Goal: Find specific fact: Find specific fact

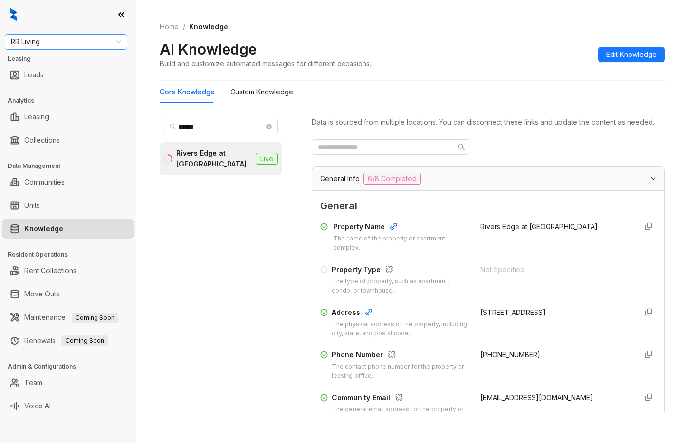
drag, startPoint x: 0, startPoint y: 0, endPoint x: 36, endPoint y: 36, distance: 50.3
click at [32, 26] on div at bounding box center [68, 14] width 136 height 29
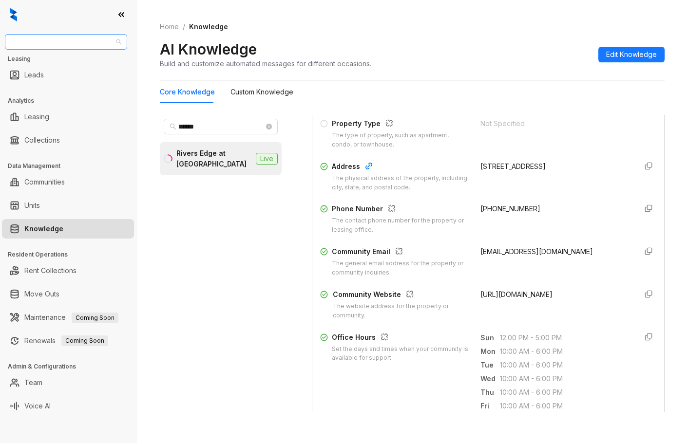
click at [36, 37] on span "RR Living" at bounding box center [66, 42] width 111 height 15
type input "******"
click at [65, 64] on div "United Apartment Group" at bounding box center [66, 61] width 107 height 11
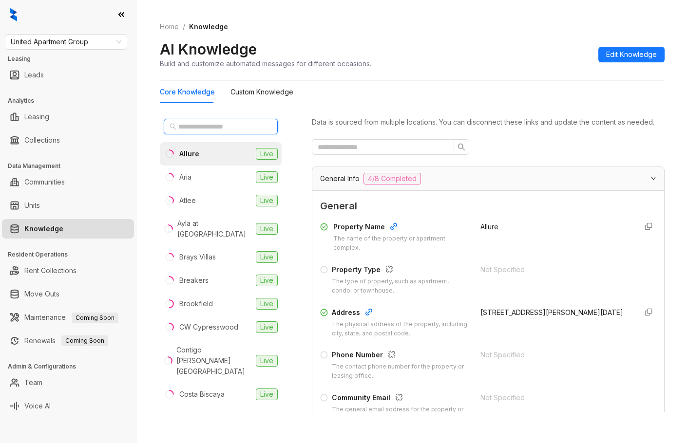
click at [196, 125] on input "text" at bounding box center [221, 126] width 86 height 11
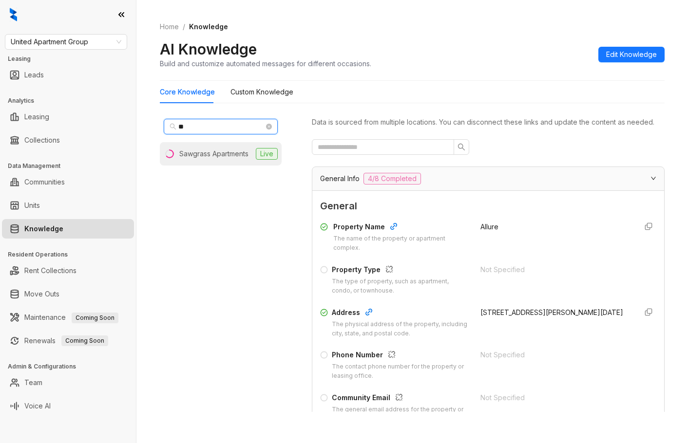
type input "**"
click at [195, 156] on div "Sawgrass Apartments" at bounding box center [213, 154] width 69 height 11
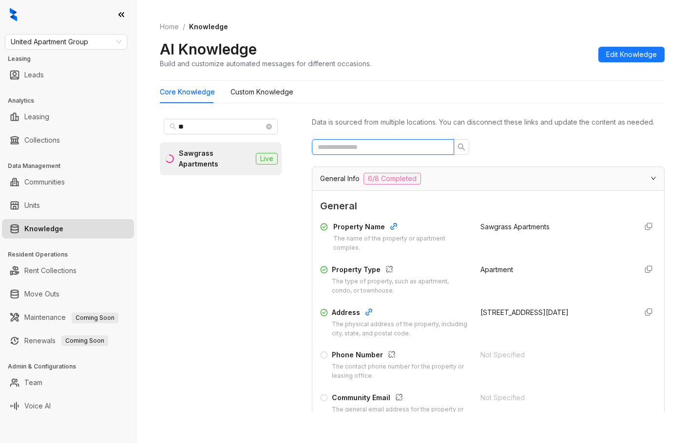
click at [410, 153] on input "text" at bounding box center [379, 147] width 123 height 11
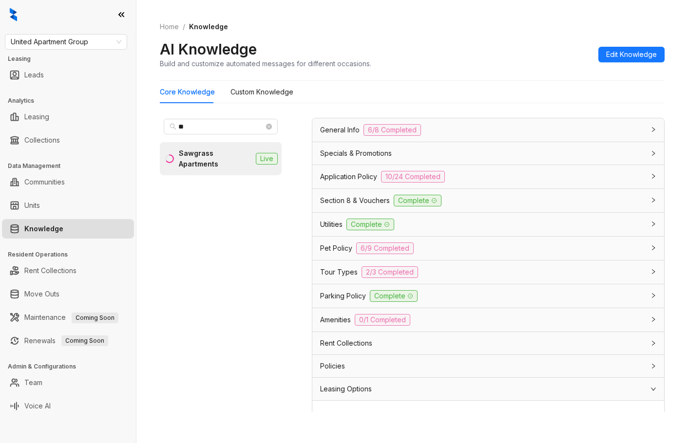
type input "*****"
click at [433, 326] on div "Amenities 0/1 Completed" at bounding box center [482, 320] width 325 height 12
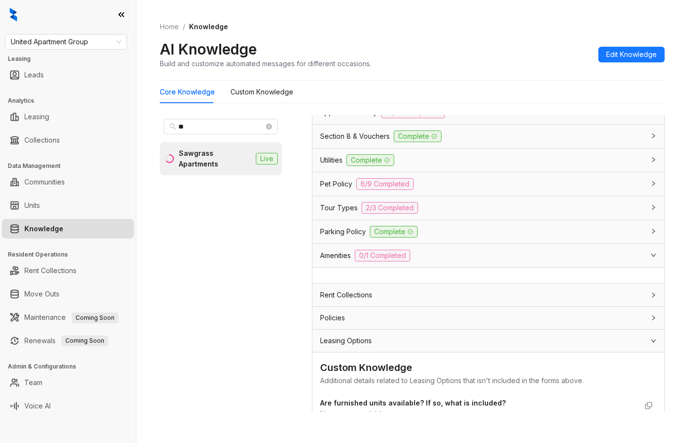
scroll to position [186, 0]
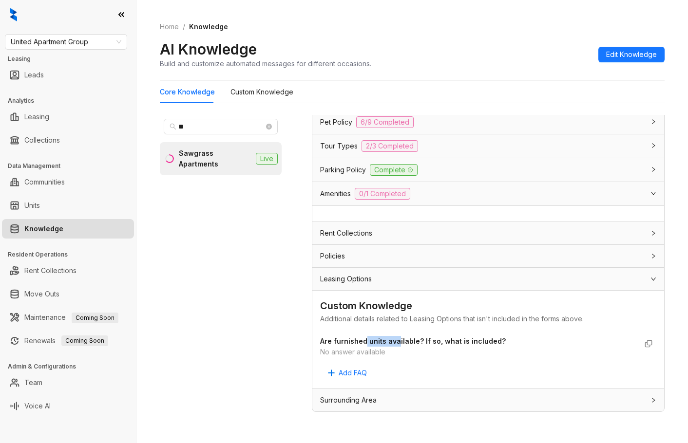
drag, startPoint x: 365, startPoint y: 341, endPoint x: 399, endPoint y: 346, distance: 33.5
click at [398, 345] on strong "Are furnished units available? If so, what is included?" at bounding box center [413, 341] width 186 height 8
click at [399, 347] on div "No answer available" at bounding box center [478, 352] width 317 height 11
click at [94, 38] on span "United Apartment Group" at bounding box center [66, 42] width 111 height 15
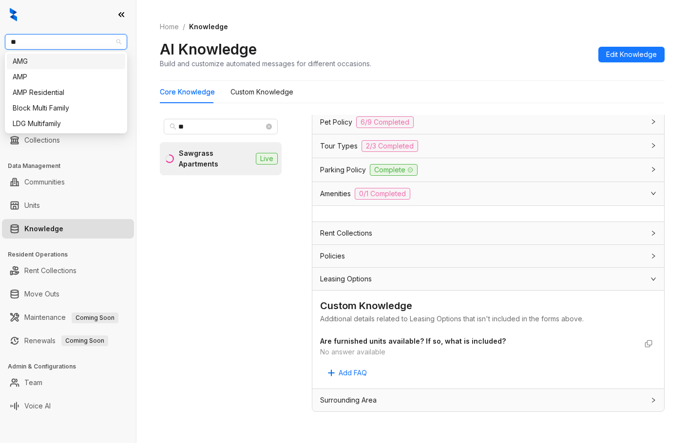
type input "***"
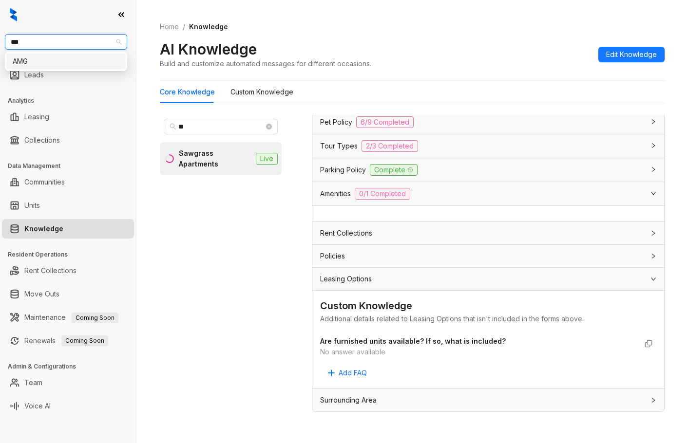
click at [86, 57] on div "AMG" at bounding box center [66, 61] width 107 height 11
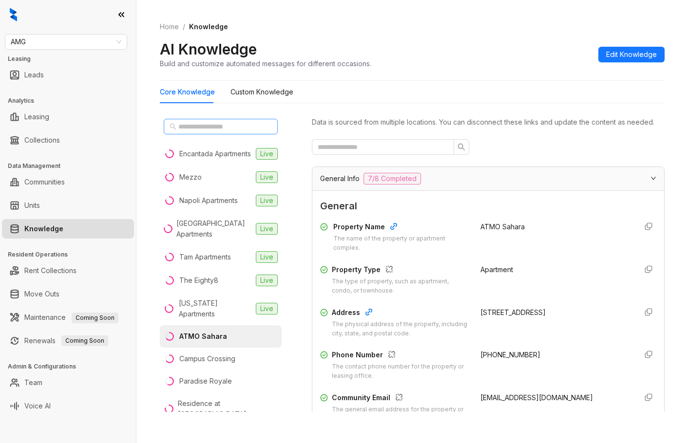
click at [210, 134] on span at bounding box center [221, 127] width 114 height 16
click at [209, 157] on div "Encantada Apartments" at bounding box center [215, 154] width 72 height 11
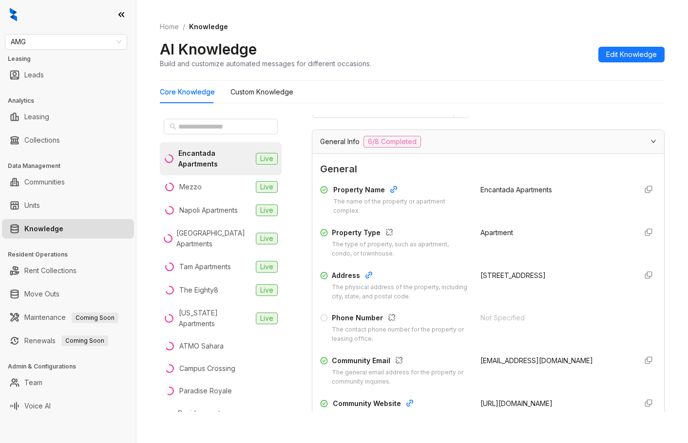
scroll to position [97, 0]
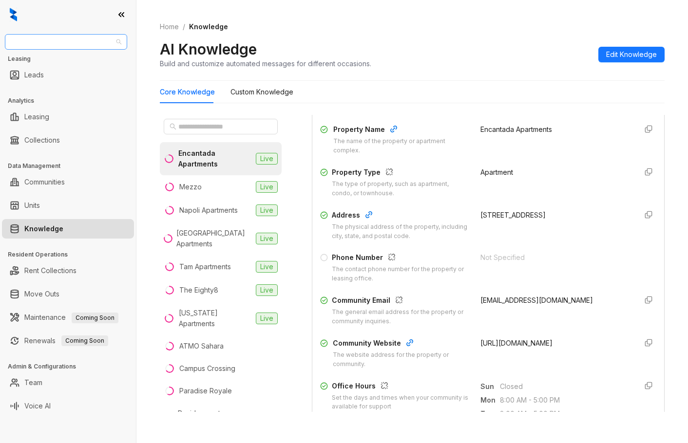
click at [100, 45] on span "AMG" at bounding box center [66, 42] width 111 height 15
type input "******"
click at [75, 62] on div "United Apartment Group" at bounding box center [66, 61] width 107 height 11
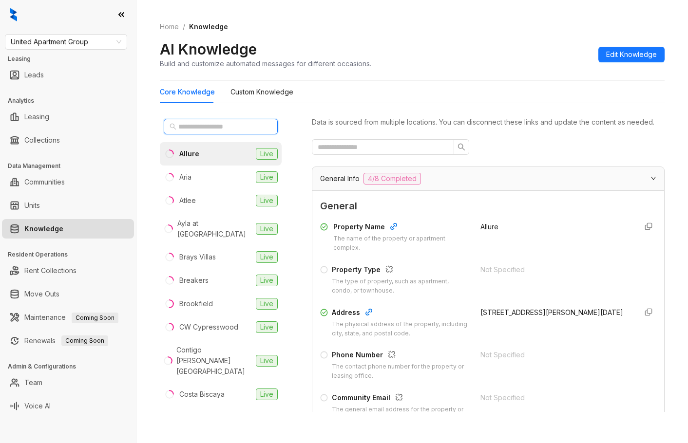
click at [204, 127] on input "text" at bounding box center [221, 126] width 86 height 11
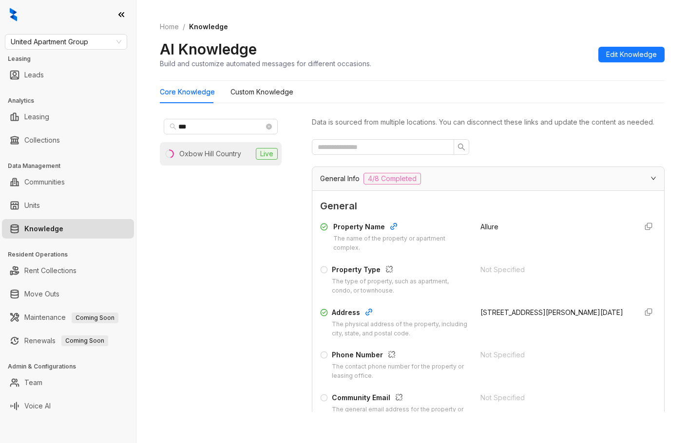
click at [238, 151] on div "Oxbow Hill Country" at bounding box center [210, 154] width 62 height 11
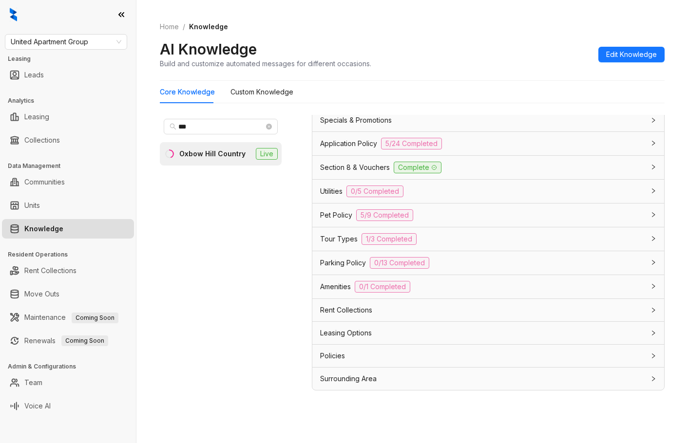
scroll to position [31, 0]
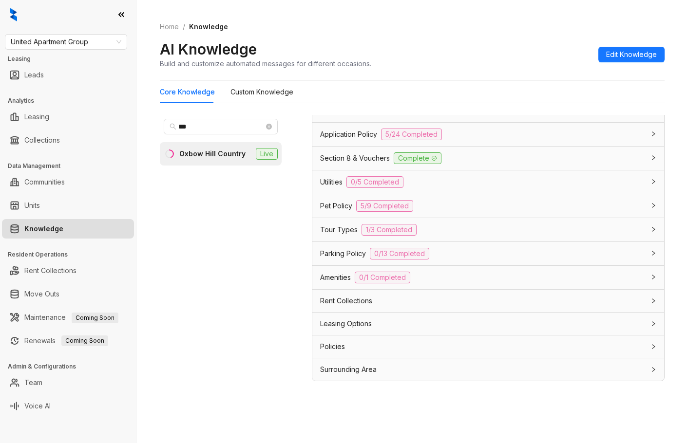
click at [469, 184] on div "Utilities 0/5 Completed" at bounding box center [482, 182] width 325 height 12
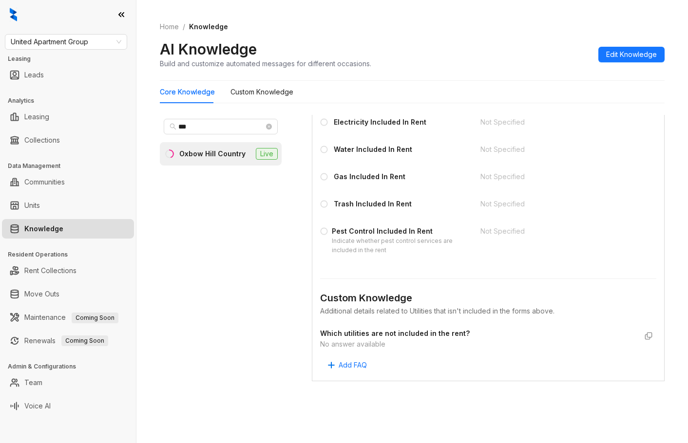
scroll to position [899, 0]
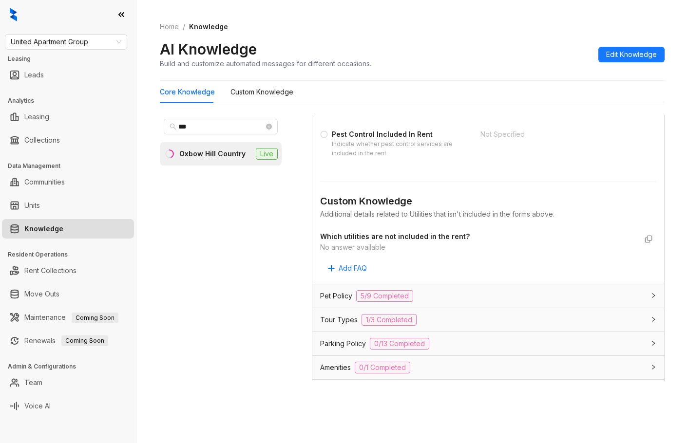
click at [77, 27] on div at bounding box center [68, 14] width 136 height 29
click at [209, 123] on input "***" at bounding box center [221, 126] width 86 height 11
type input "*"
type input "***"
click at [202, 153] on div "[GEOGRAPHIC_DATA] Townhomes" at bounding box center [214, 158] width 76 height 21
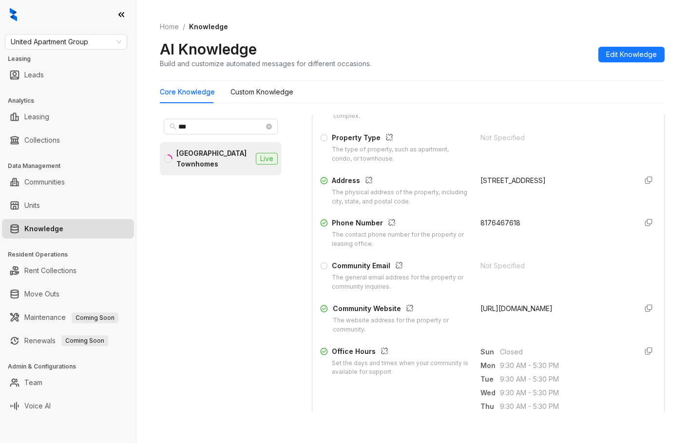
scroll to position [146, 0]
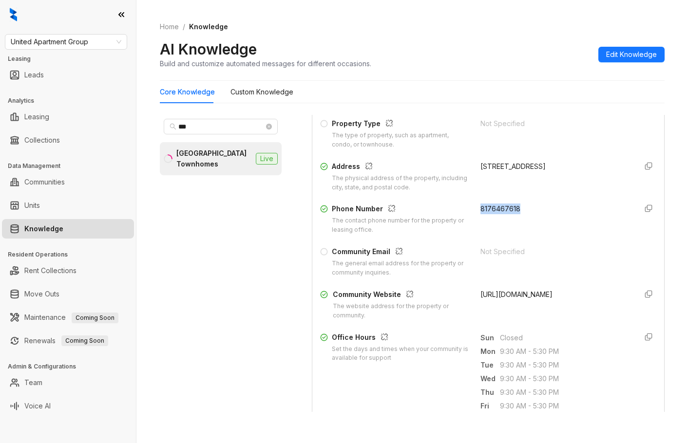
drag, startPoint x: 472, startPoint y: 220, endPoint x: 526, endPoint y: 219, distance: 54.6
click at [526, 219] on div "Phone Number The contact phone number for the property or leasing office. 81764…" at bounding box center [488, 219] width 336 height 31
copy span "8176467618"
